Goal: Transaction & Acquisition: Purchase product/service

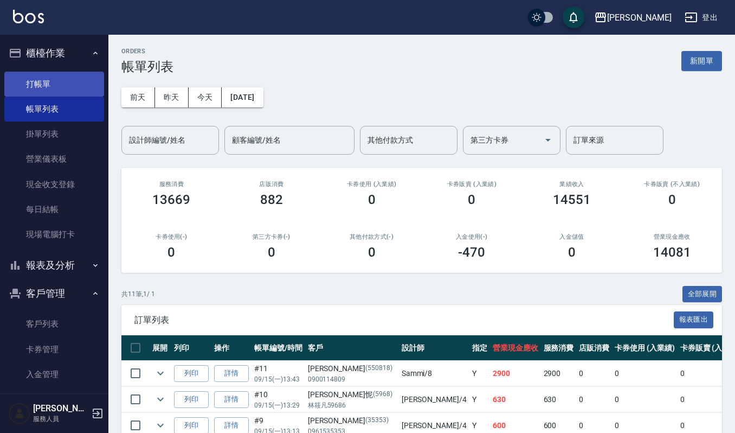
click at [20, 82] on link "打帳單" at bounding box center [54, 84] width 100 height 25
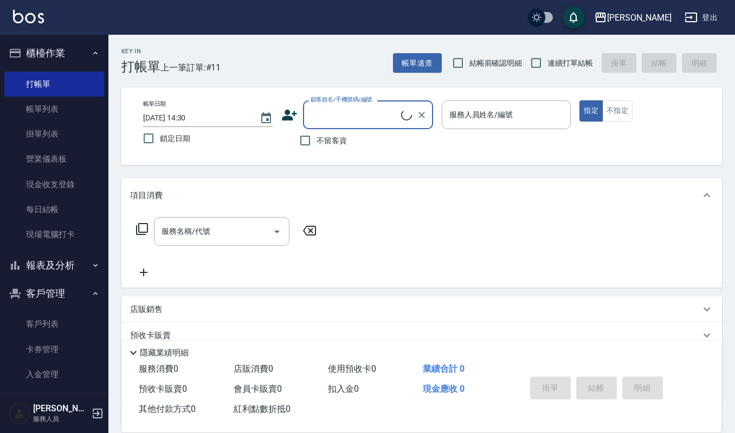
click at [405, 123] on div "顧客姓名/手機號碼/編號" at bounding box center [368, 114] width 130 height 29
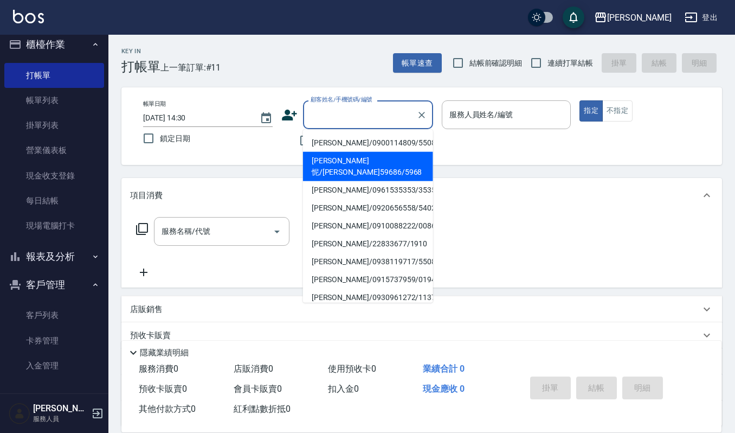
scroll to position [11, 0]
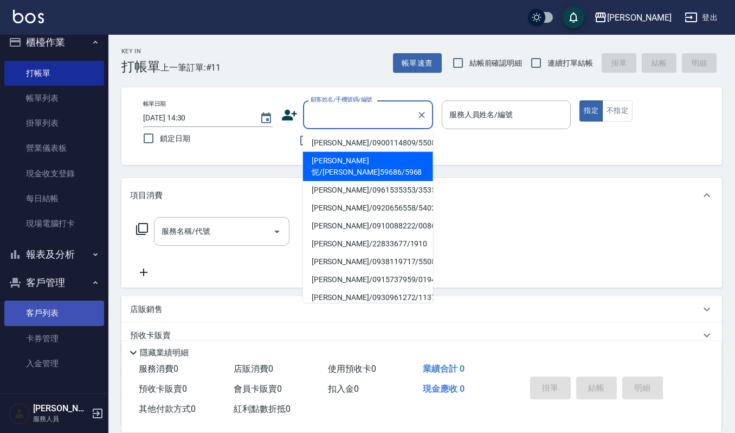
click at [44, 308] on link "客戶列表" at bounding box center [54, 312] width 100 height 25
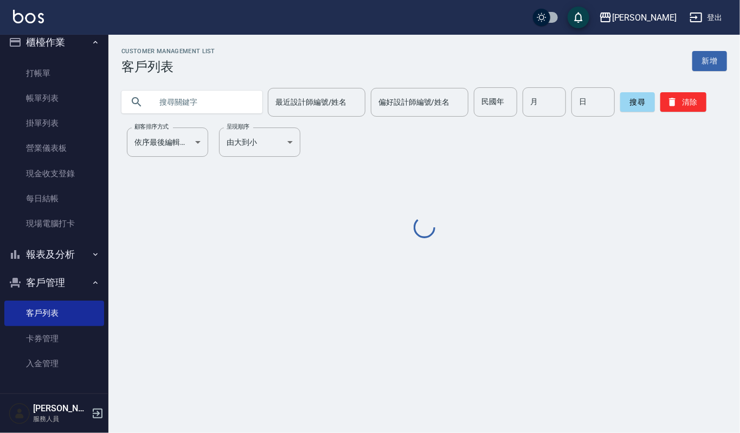
click at [204, 96] on input "text" at bounding box center [203, 101] width 102 height 29
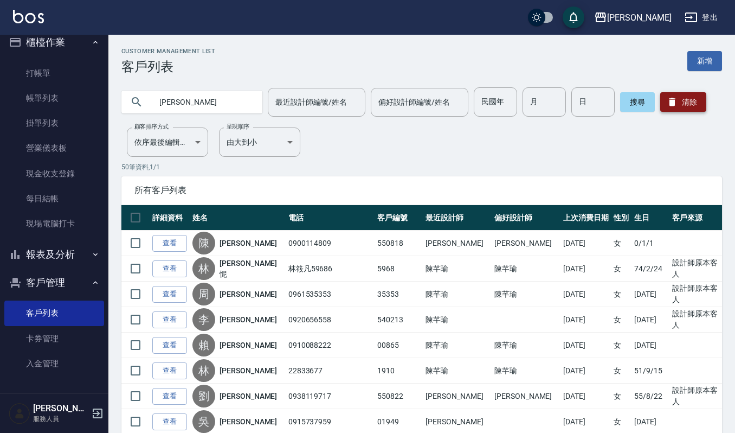
type input "[PERSON_NAME]"
click at [675, 95] on button "清除" at bounding box center [684, 102] width 46 height 20
click at [149, 107] on div at bounding box center [191, 102] width 141 height 23
drag, startPoint x: 177, startPoint y: 81, endPoint x: 191, endPoint y: 72, distance: 16.8
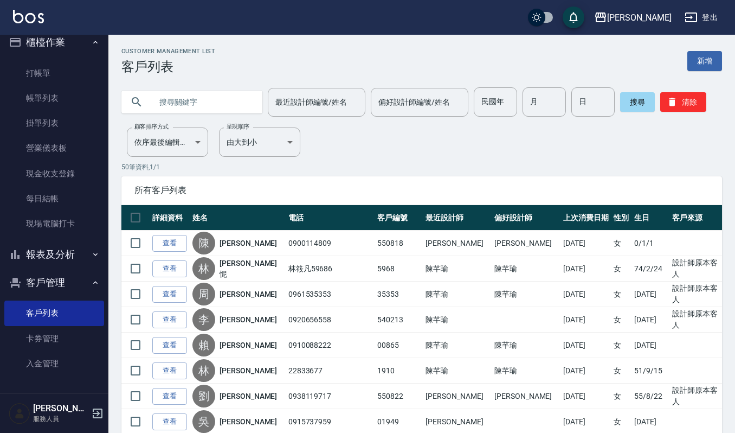
click at [168, 99] on input "text" at bounding box center [203, 101] width 102 height 29
type input "吳麗卿"
click at [632, 101] on button "搜尋" at bounding box center [637, 102] width 35 height 20
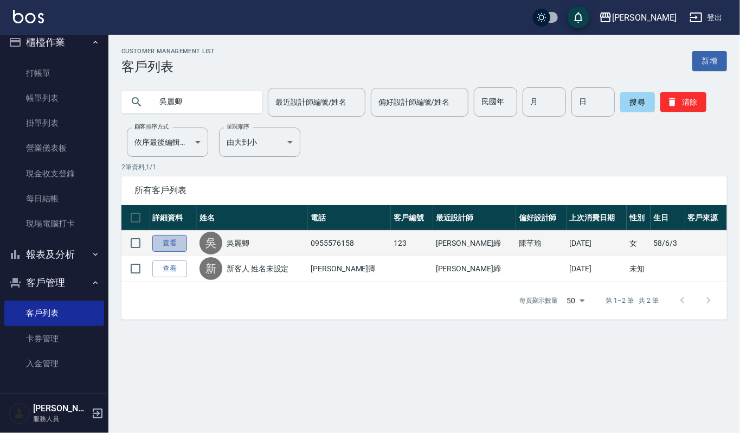
click at [167, 246] on link "查看" at bounding box center [169, 243] width 35 height 17
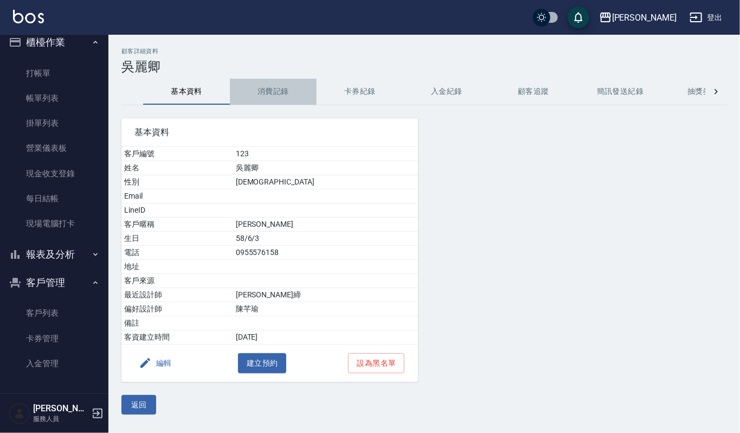
click at [270, 88] on button "消費記錄" at bounding box center [273, 92] width 87 height 26
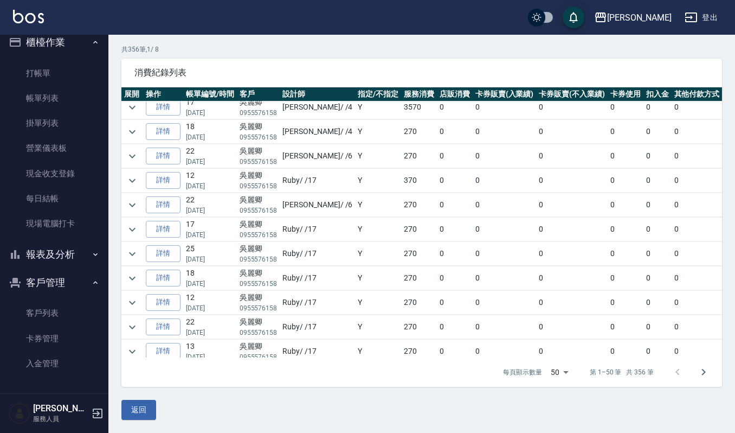
scroll to position [144, 0]
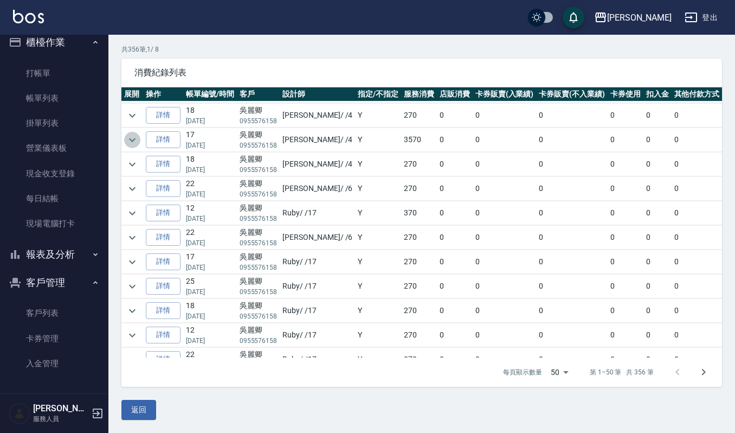
click at [131, 142] on icon "expand row" at bounding box center [132, 139] width 13 height 13
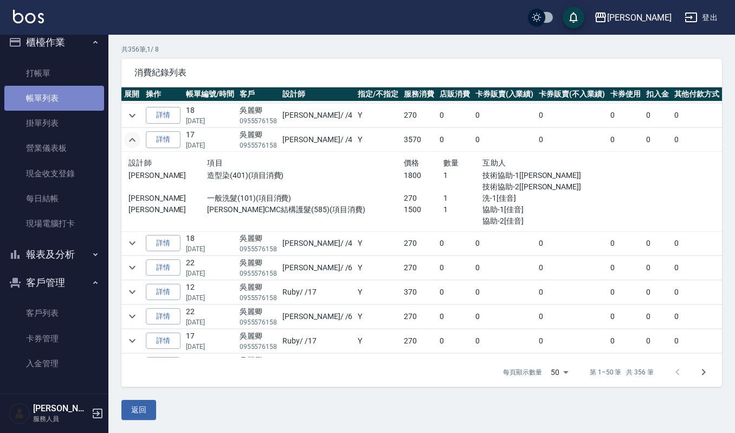
click at [55, 95] on link "帳單列表" at bounding box center [54, 98] width 100 height 25
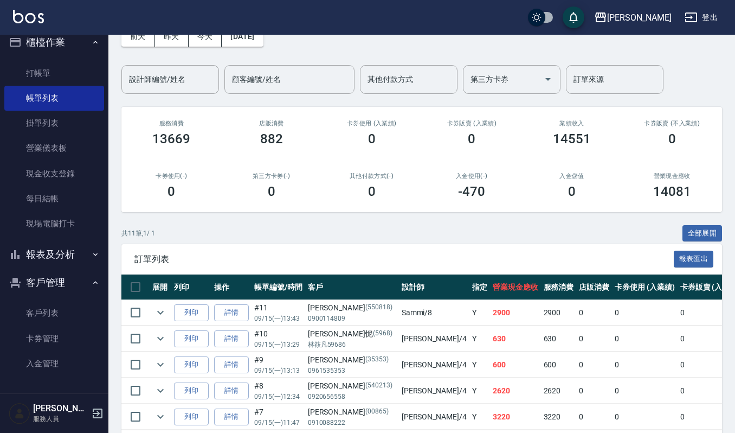
scroll to position [54, 0]
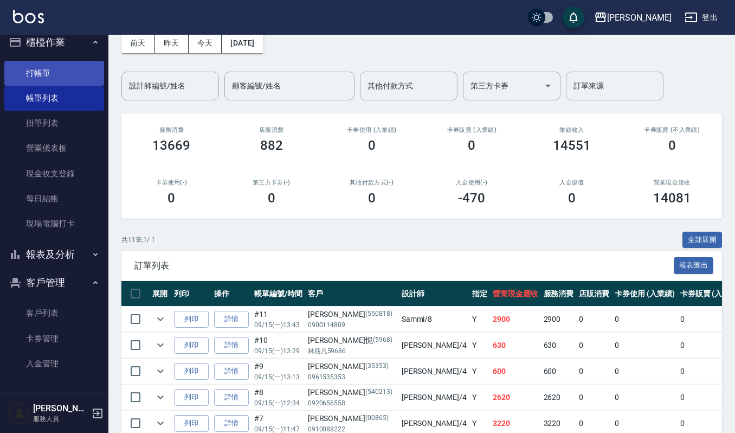
click at [43, 77] on link "打帳單" at bounding box center [54, 73] width 100 height 25
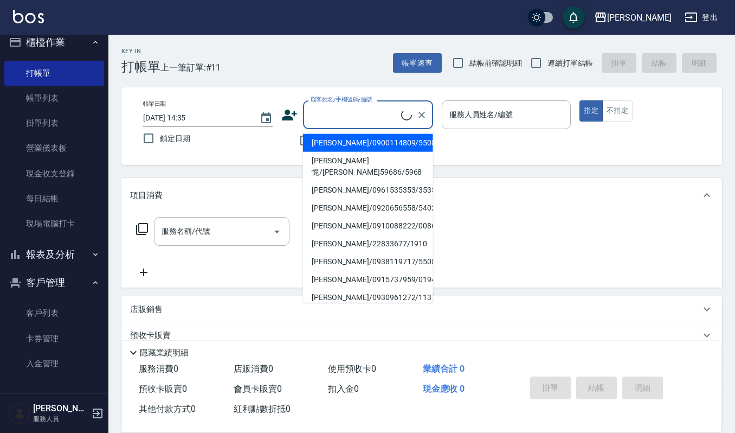
click at [347, 113] on input "顧客姓名/手機號碼/編號" at bounding box center [354, 114] width 93 height 19
click at [348, 289] on li "林雅萍/0927380226/0523" at bounding box center [368, 298] width 130 height 18
type input "林雅萍/0927380226/0523"
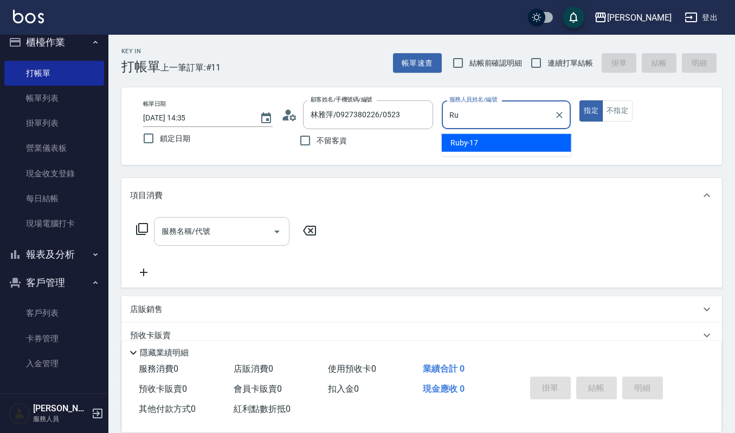
type input "R"
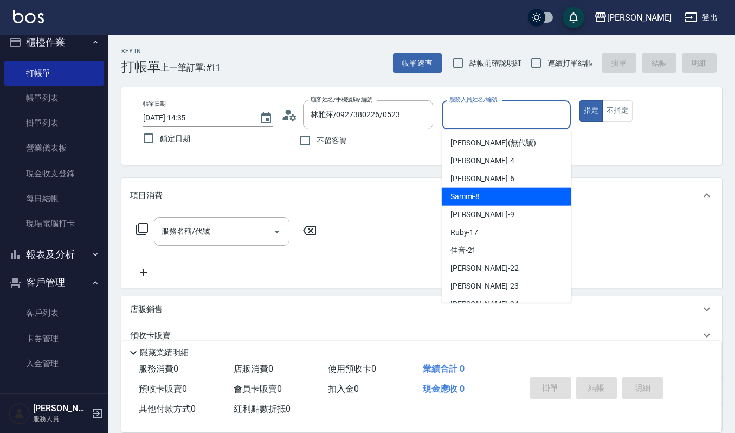
click at [460, 194] on span "Sammi -8" at bounding box center [466, 196] width 30 height 11
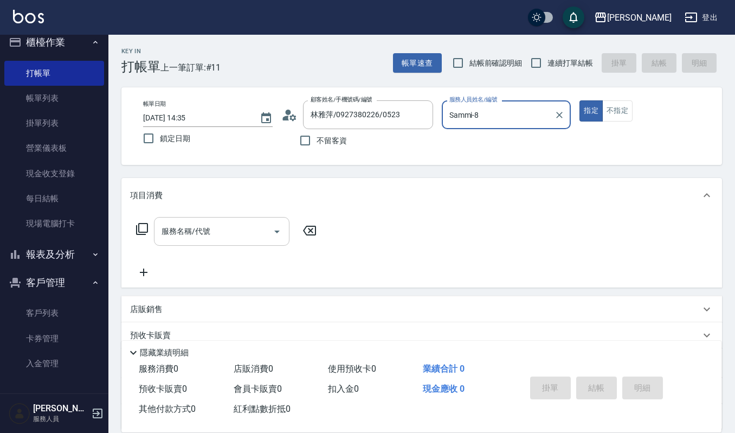
click at [274, 231] on icon "Open" at bounding box center [277, 231] width 13 height 13
type input "Sammi-8"
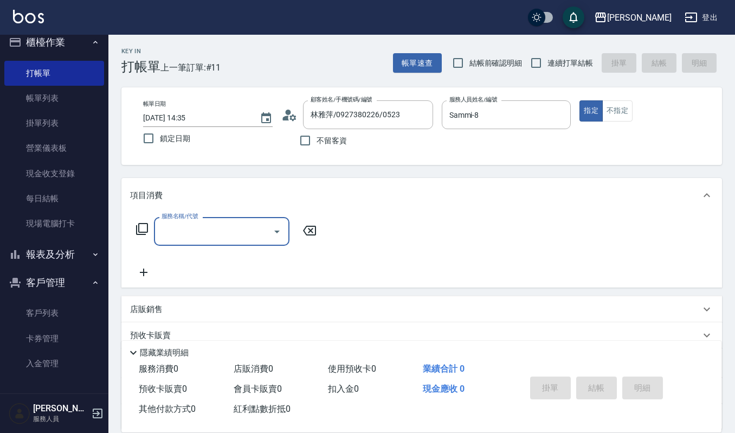
click at [192, 232] on input "服務名稱/代號" at bounding box center [214, 231] width 110 height 19
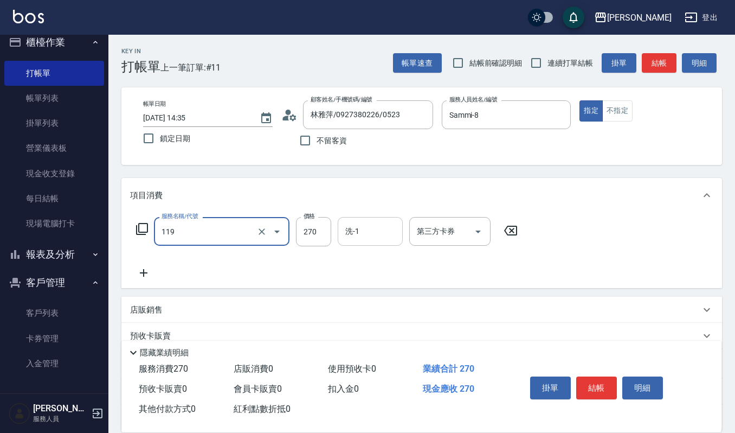
type input "使用一般洗髮卡(119)"
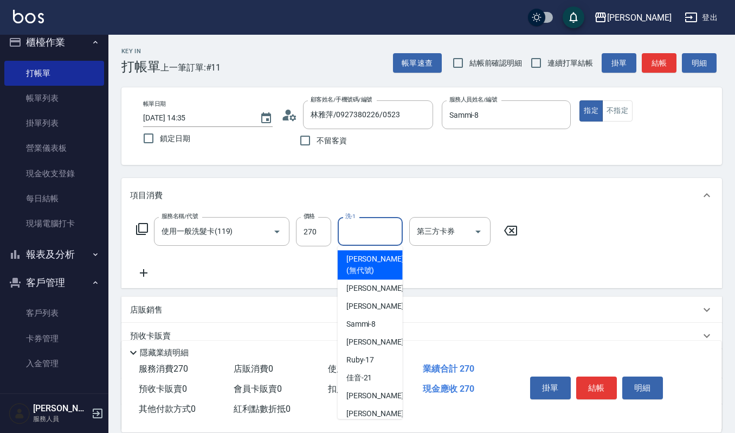
click at [367, 225] on input "洗-1" at bounding box center [370, 231] width 55 height 19
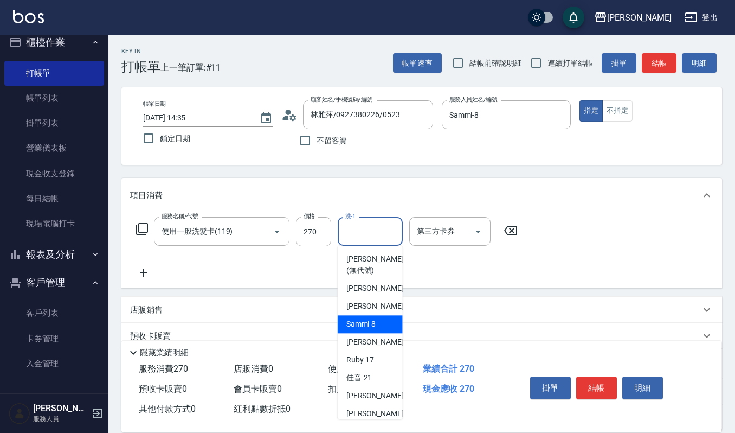
click at [377, 327] on div "Sammi -8" at bounding box center [370, 324] width 65 height 18
type input "Sammi-8"
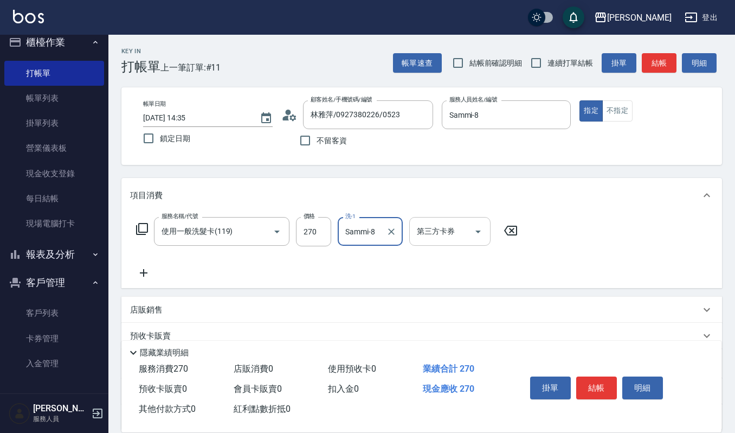
click at [478, 235] on icon "Open" at bounding box center [478, 231] width 13 height 13
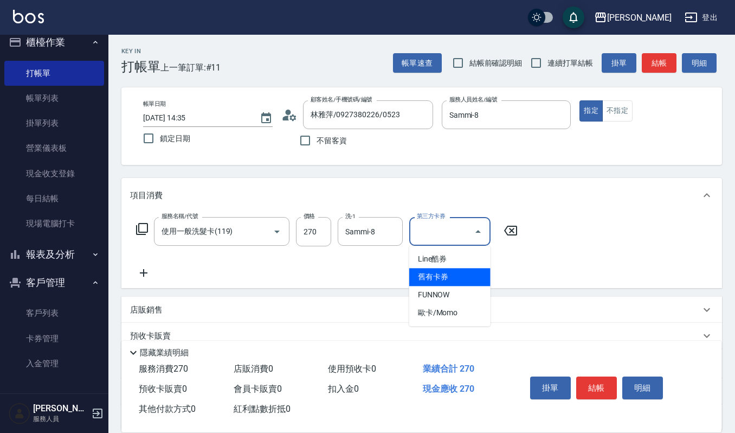
click at [472, 268] on span "舊有卡券" at bounding box center [449, 277] width 81 height 18
type input "舊有卡券"
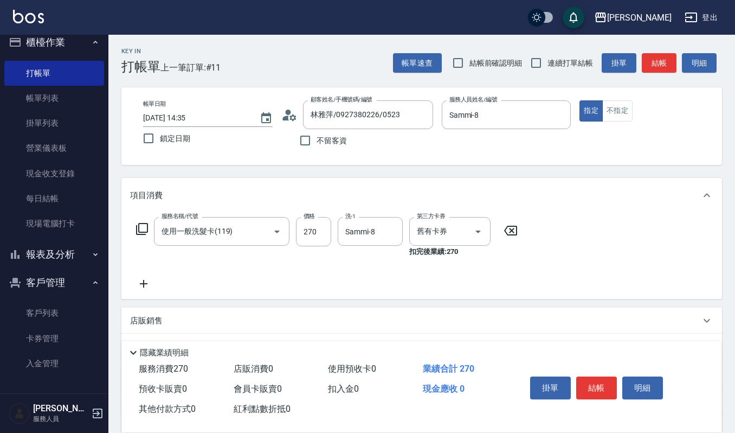
click at [140, 287] on icon at bounding box center [143, 283] width 27 height 13
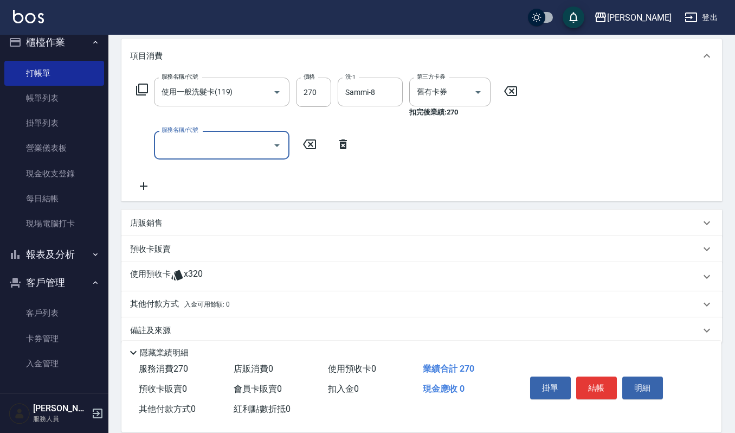
scroll to position [144, 0]
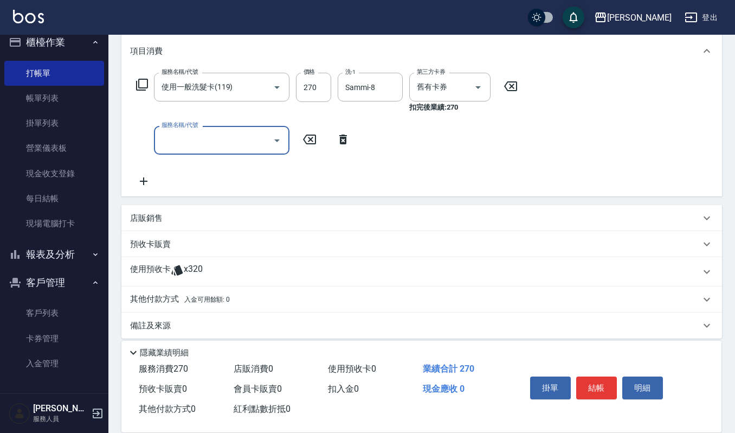
click at [165, 244] on p "預收卡販賣" at bounding box center [150, 244] width 41 height 11
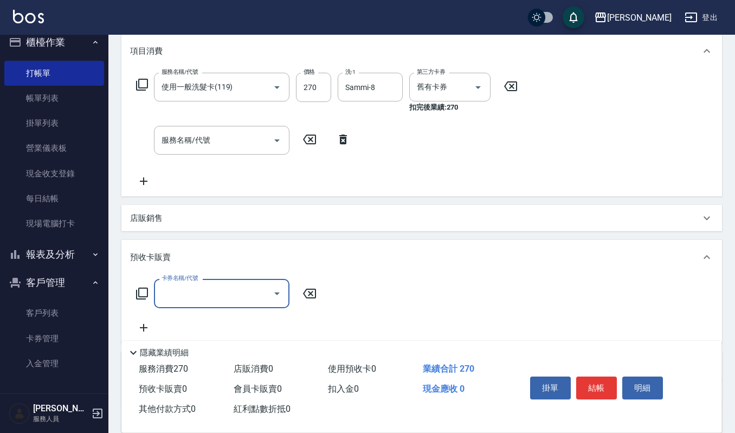
scroll to position [0, 0]
click at [157, 289] on div "卡券名稱/代號" at bounding box center [222, 293] width 136 height 29
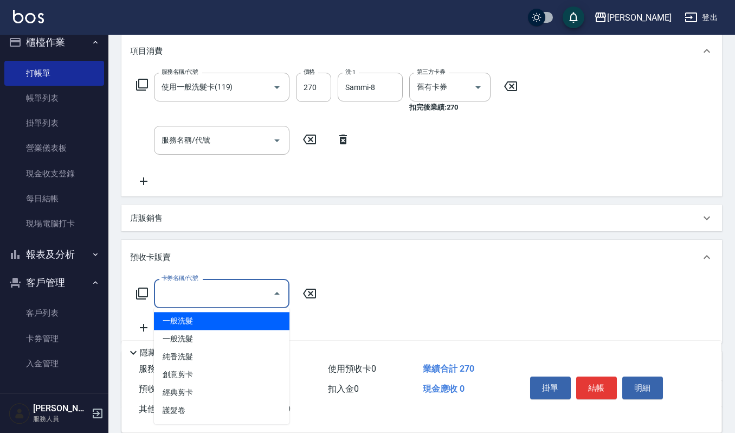
click at [204, 319] on span "一般洗髮" at bounding box center [222, 321] width 136 height 18
type input "一般洗髮(200)"
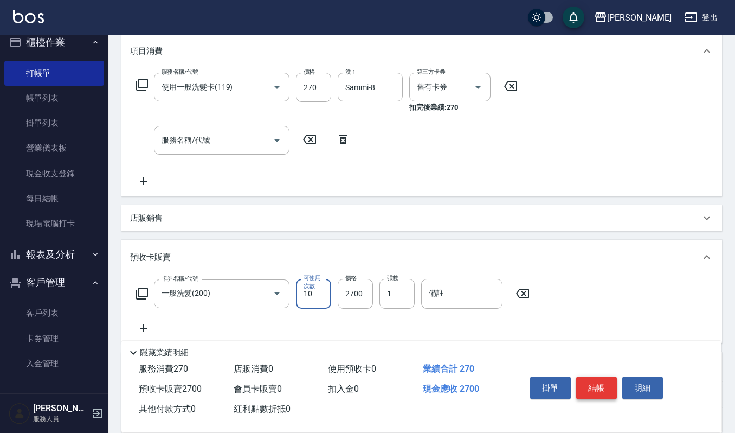
click at [601, 383] on button "結帳" at bounding box center [597, 387] width 41 height 23
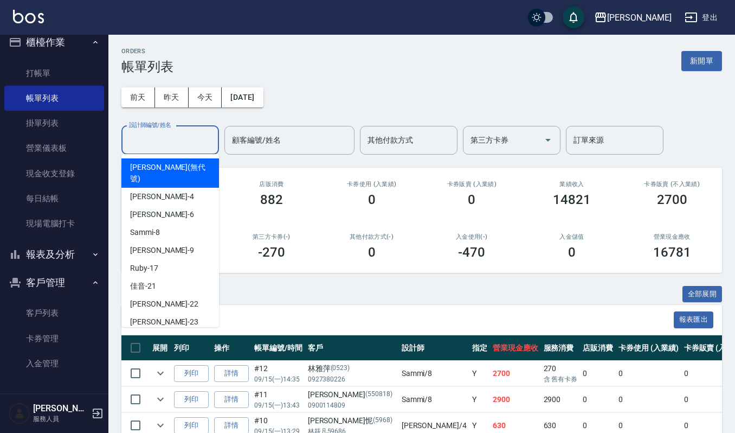
click at [178, 142] on input "設計師編號/姓名" at bounding box center [170, 140] width 88 height 19
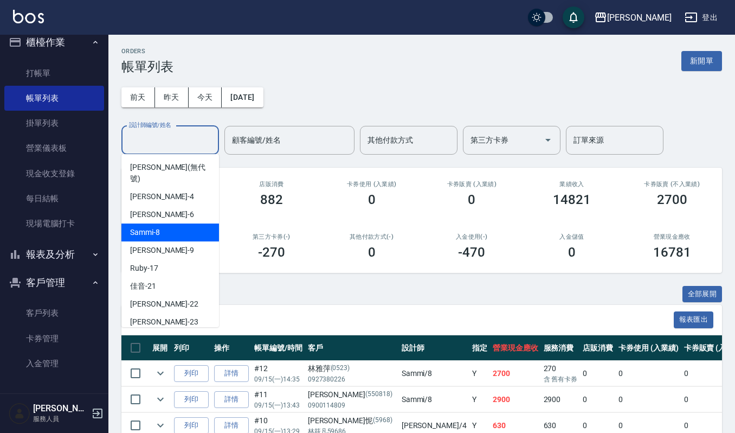
click at [174, 223] on div "Sammi -8" at bounding box center [170, 232] width 98 height 18
type input "Sammi-8"
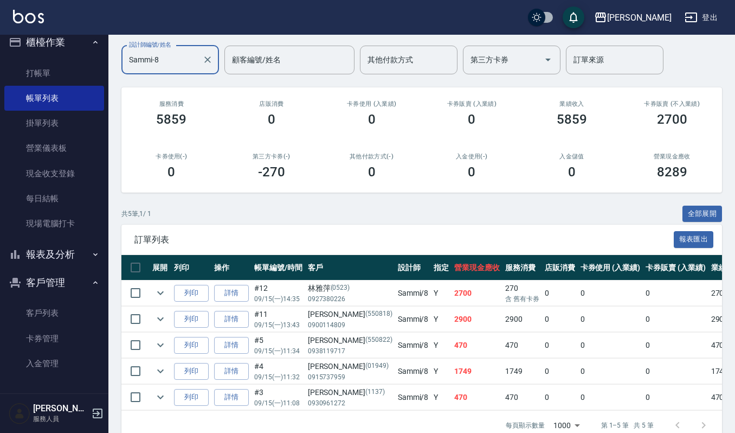
scroll to position [113, 0]
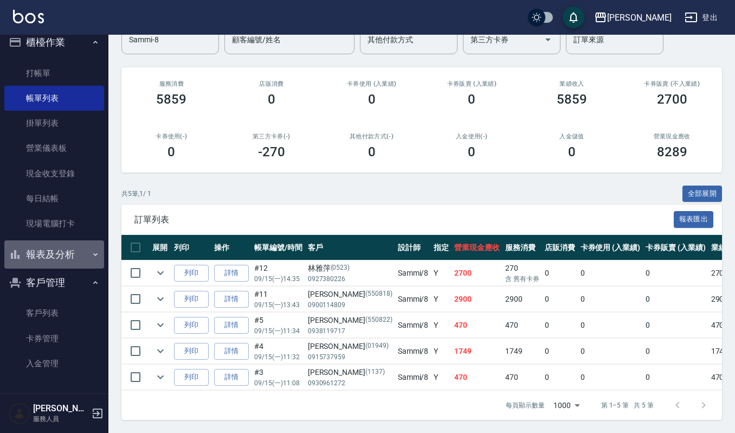
click at [63, 253] on button "報表及分析" at bounding box center [54, 254] width 100 height 28
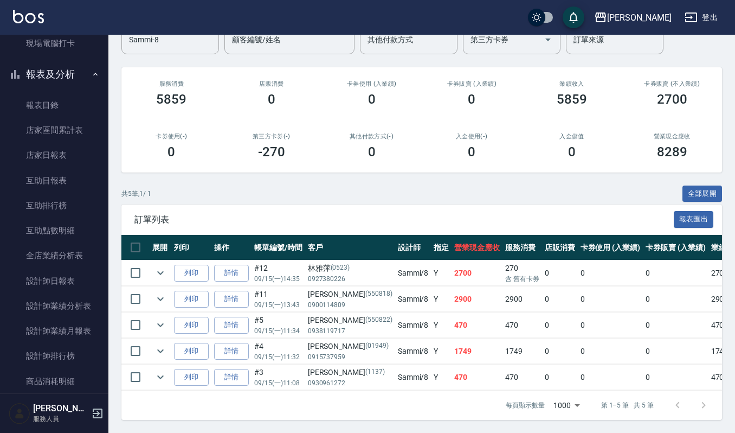
scroll to position [300, 0]
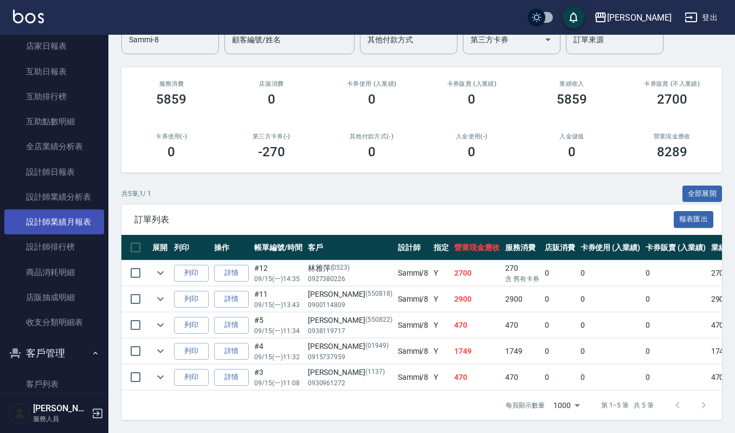
click at [66, 219] on link "設計師業績月報表" at bounding box center [54, 221] width 100 height 25
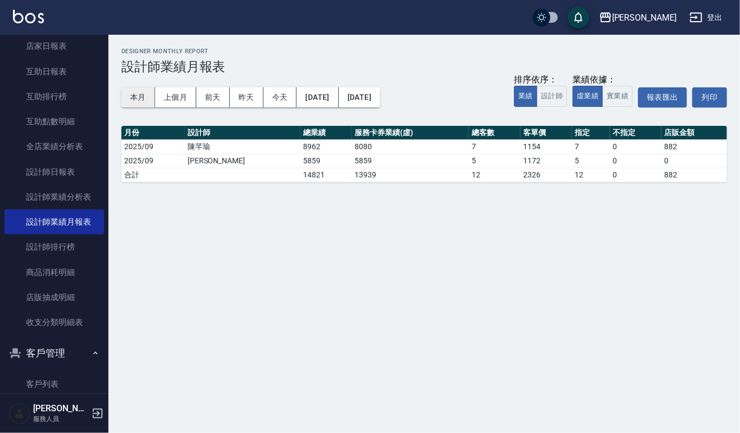
click at [135, 100] on button "本月" at bounding box center [138, 97] width 34 height 20
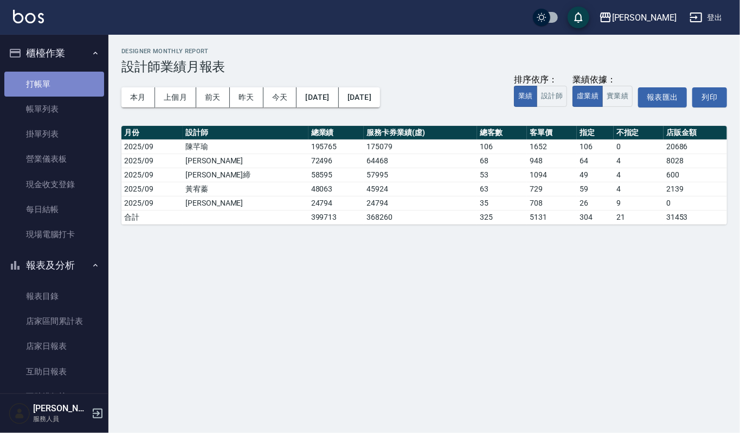
click at [63, 81] on link "打帳單" at bounding box center [54, 84] width 100 height 25
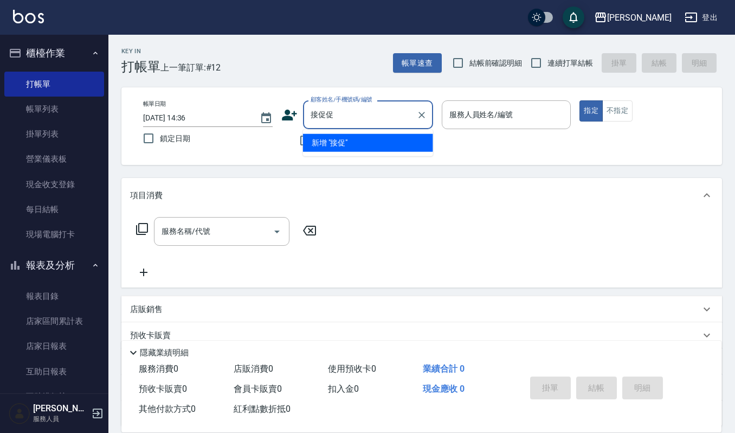
click at [342, 106] on input "接促促" at bounding box center [360, 114] width 104 height 19
type input "接"
type input "處"
